Goal: Navigation & Orientation: Find specific page/section

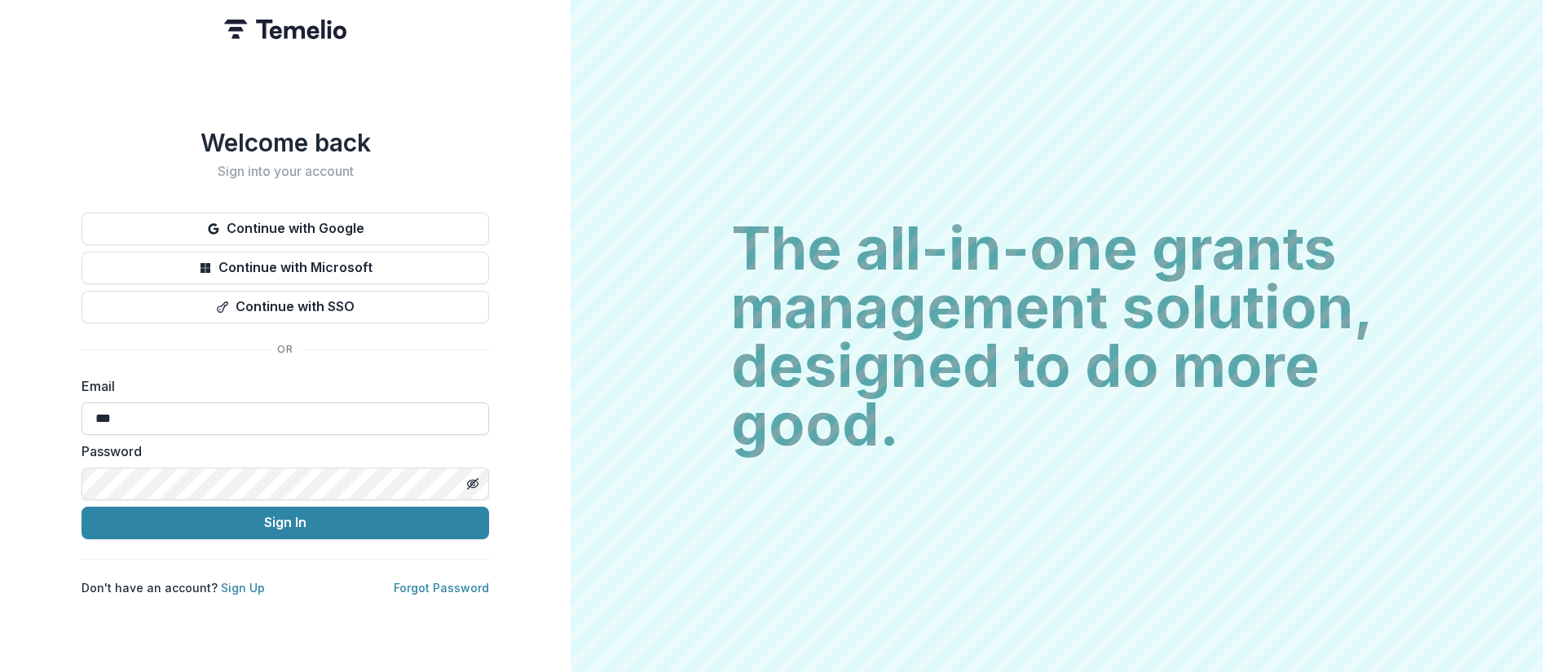
type input "**********"
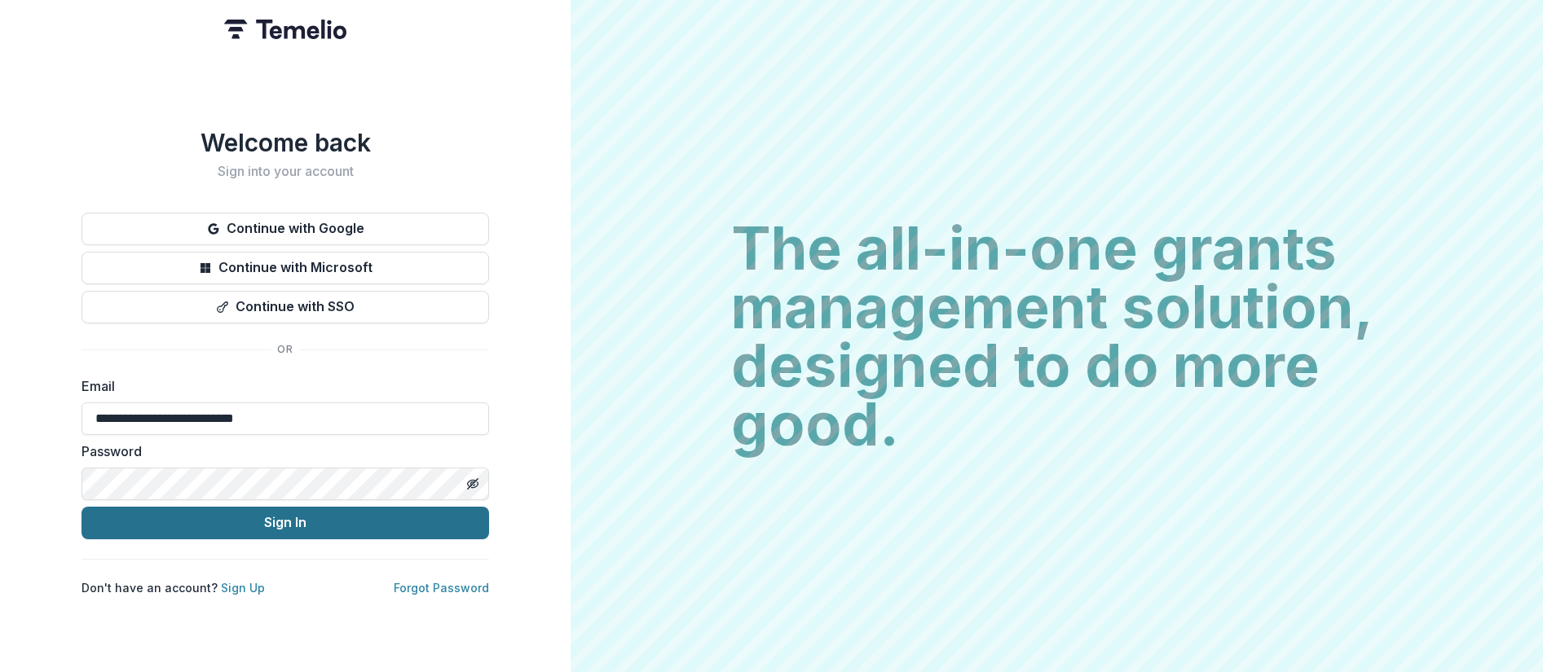
click at [231, 527] on button "Sign In" at bounding box center [286, 523] width 408 height 33
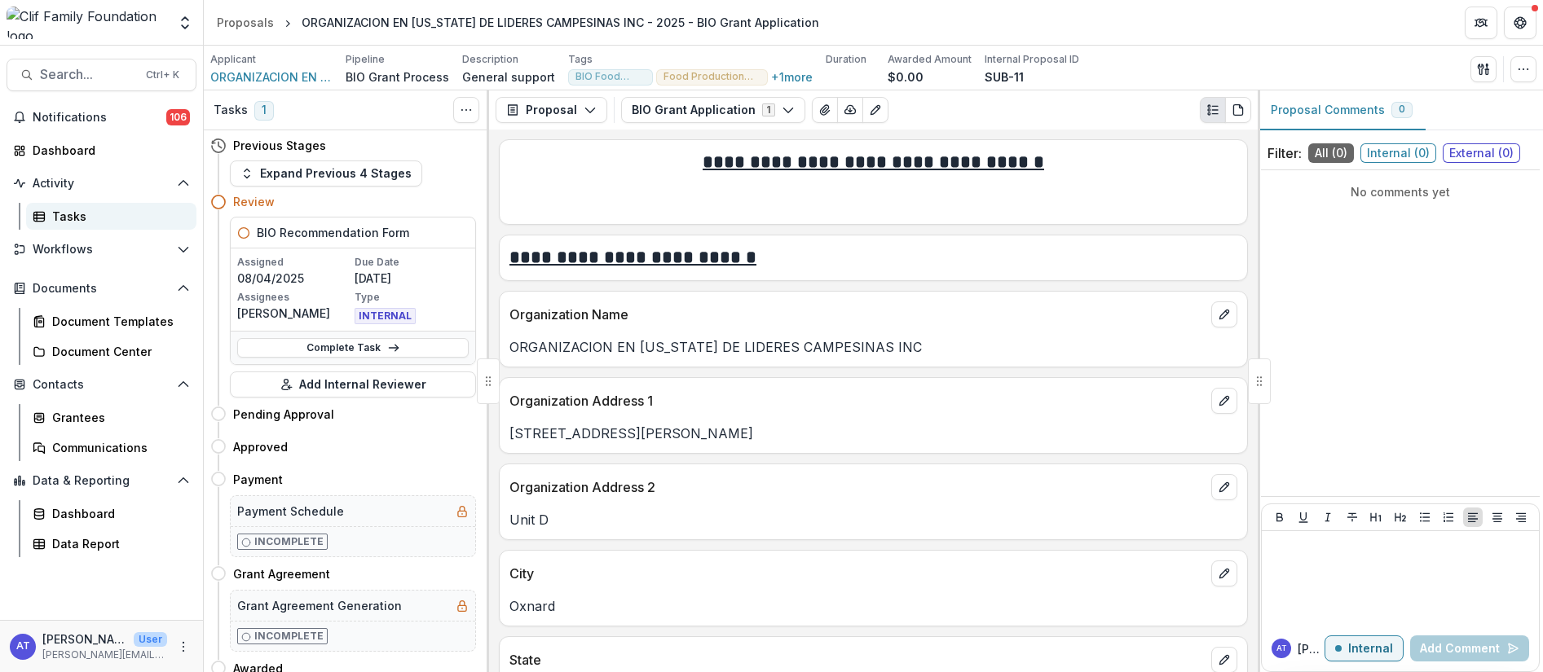
click at [67, 212] on div "Tasks" at bounding box center [117, 216] width 131 height 17
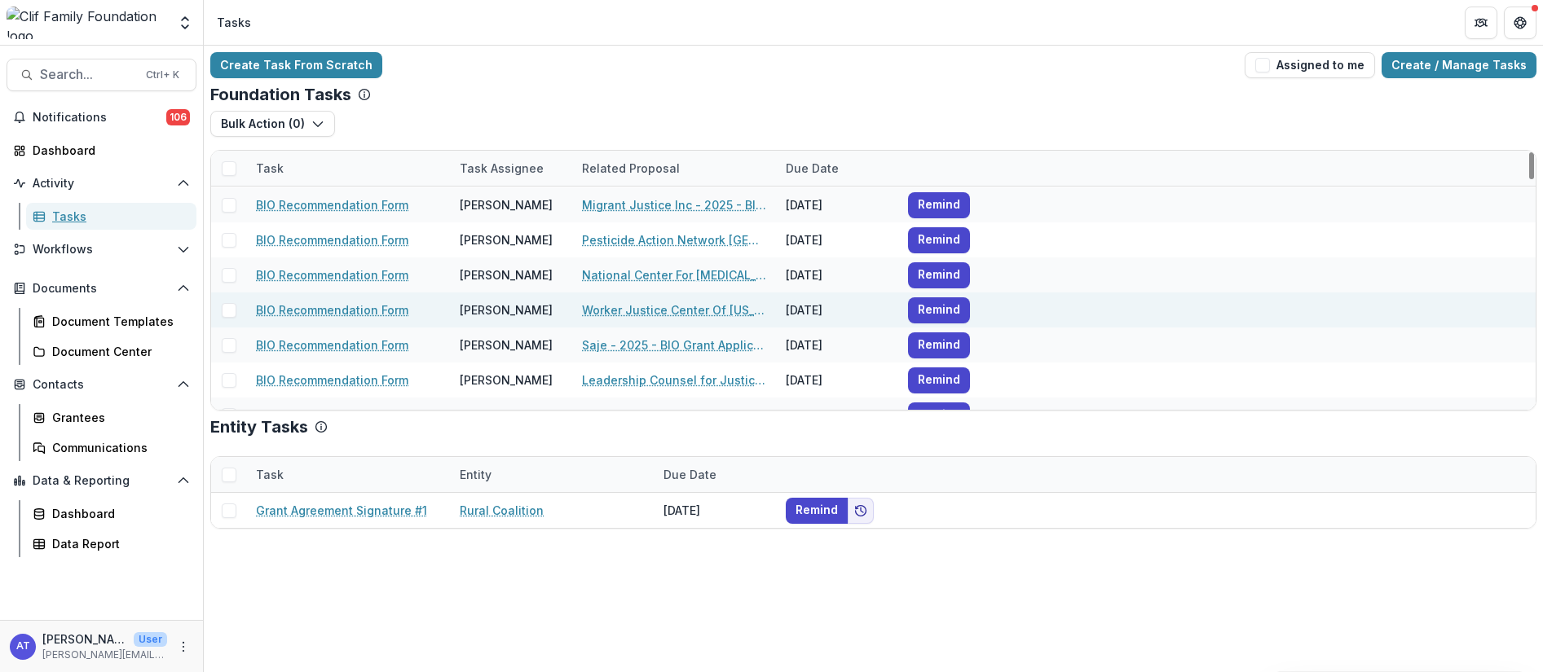
scroll to position [122, 0]
